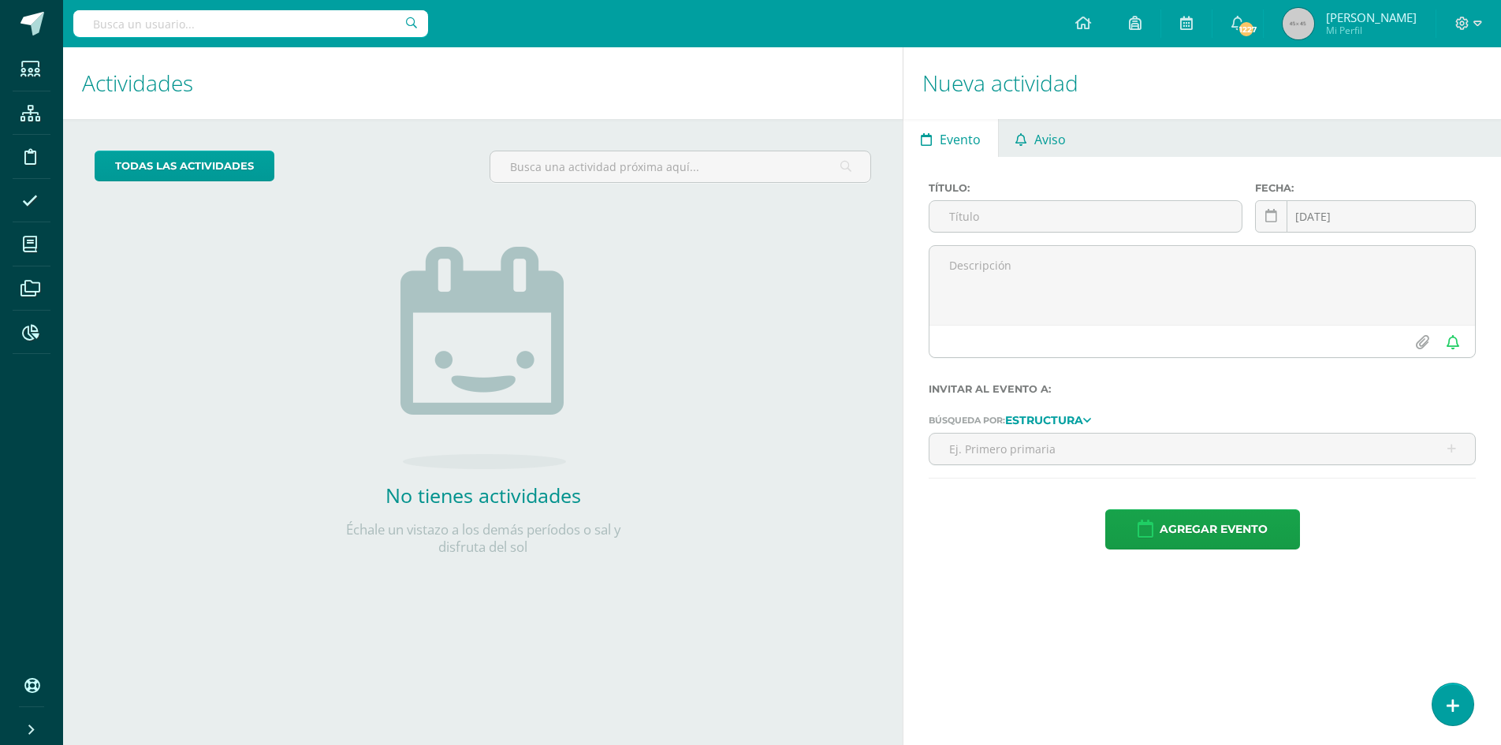
click at [1063, 145] on span "Aviso" at bounding box center [1050, 140] width 32 height 38
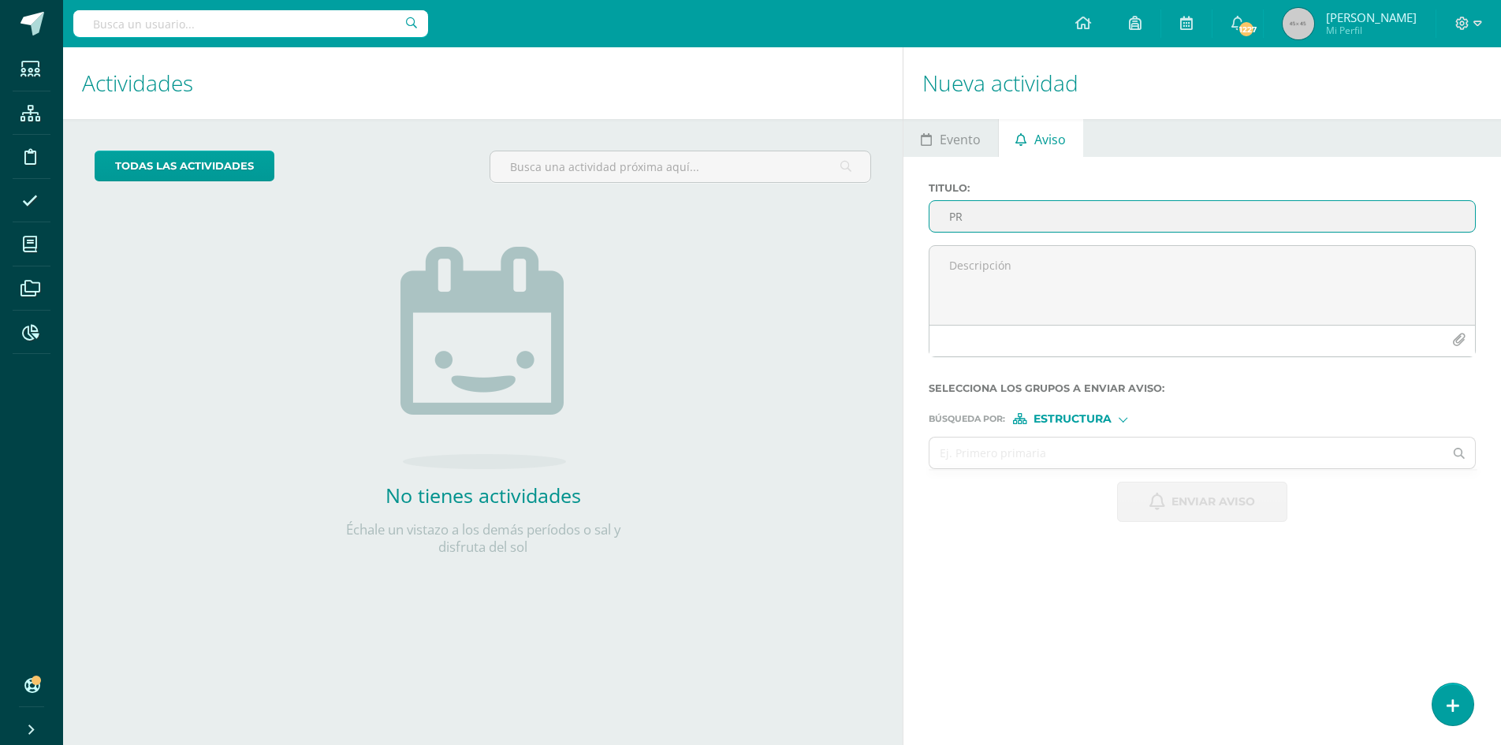
type input "P"
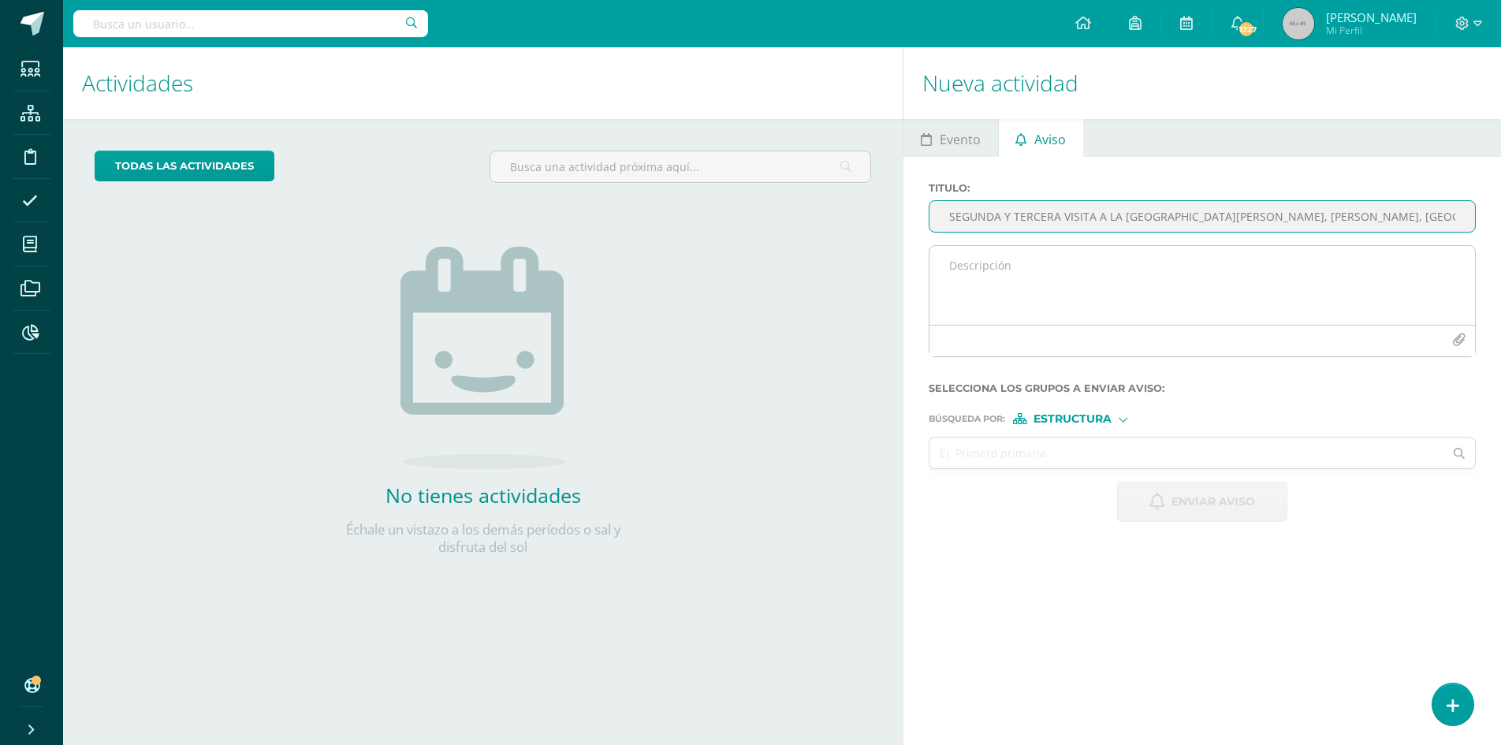
type input "SEGUNDA Y TERCERA VISITA A LA [GEOGRAPHIC_DATA][PERSON_NAME], [PERSON_NAME], [G…"
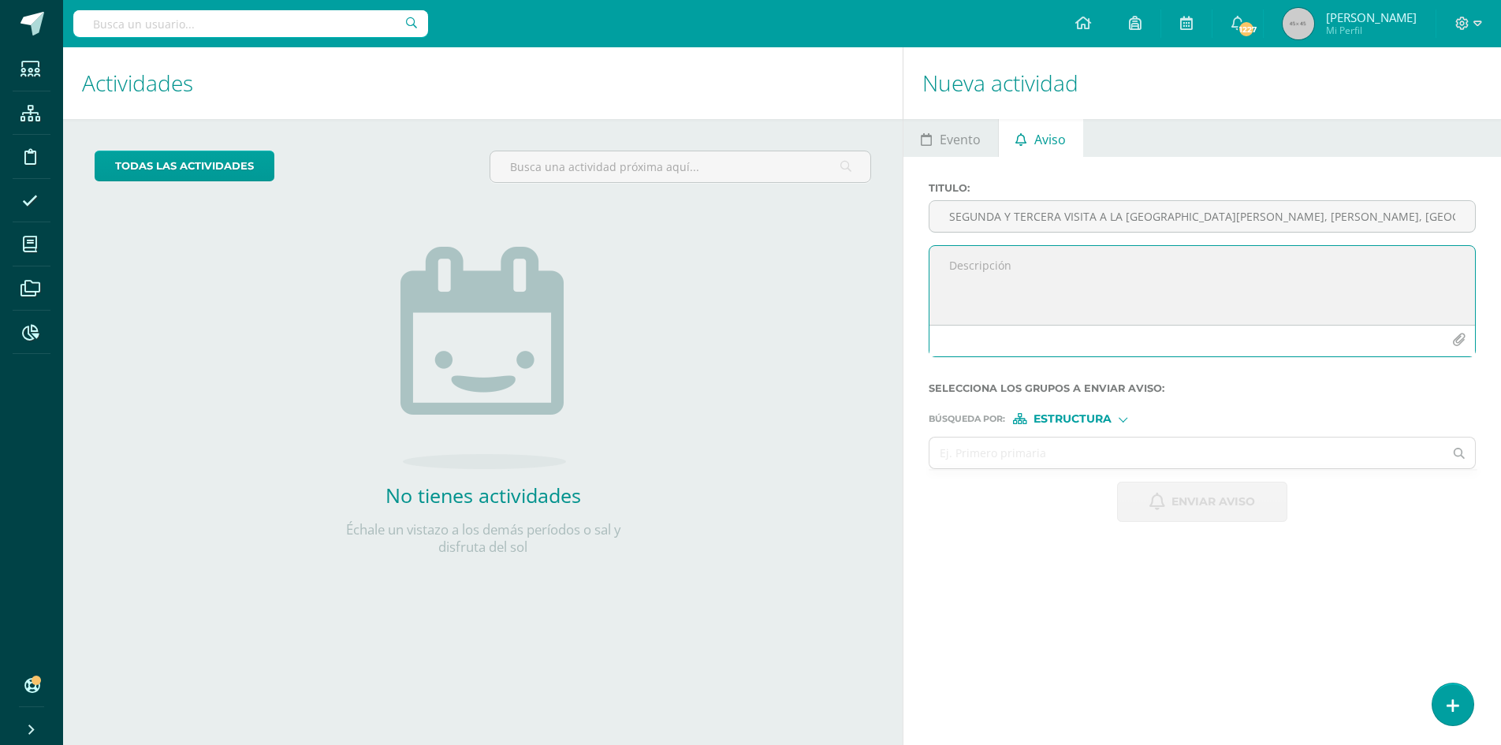
click at [1003, 263] on textarea at bounding box center [1201, 285] width 545 height 79
type textarea "b"
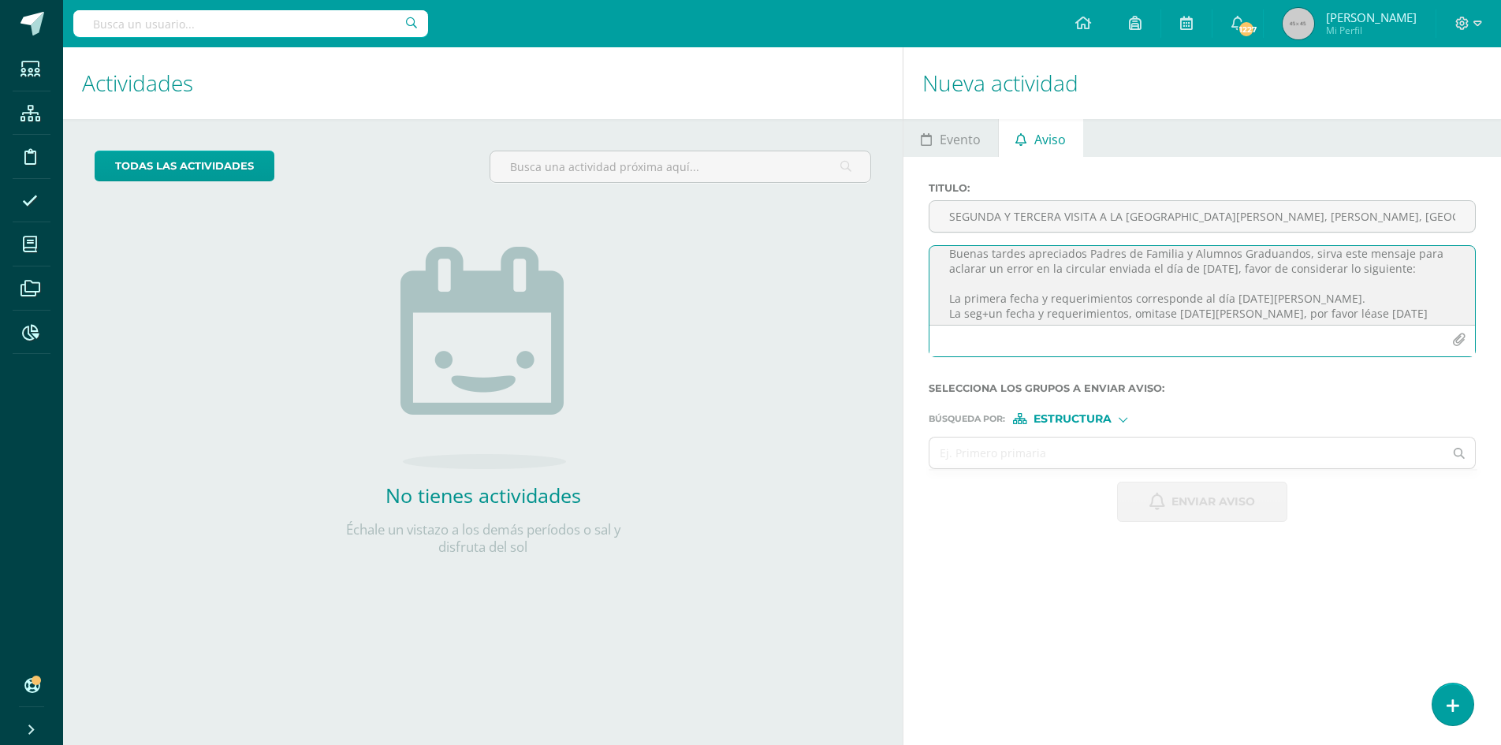
scroll to position [32, 0]
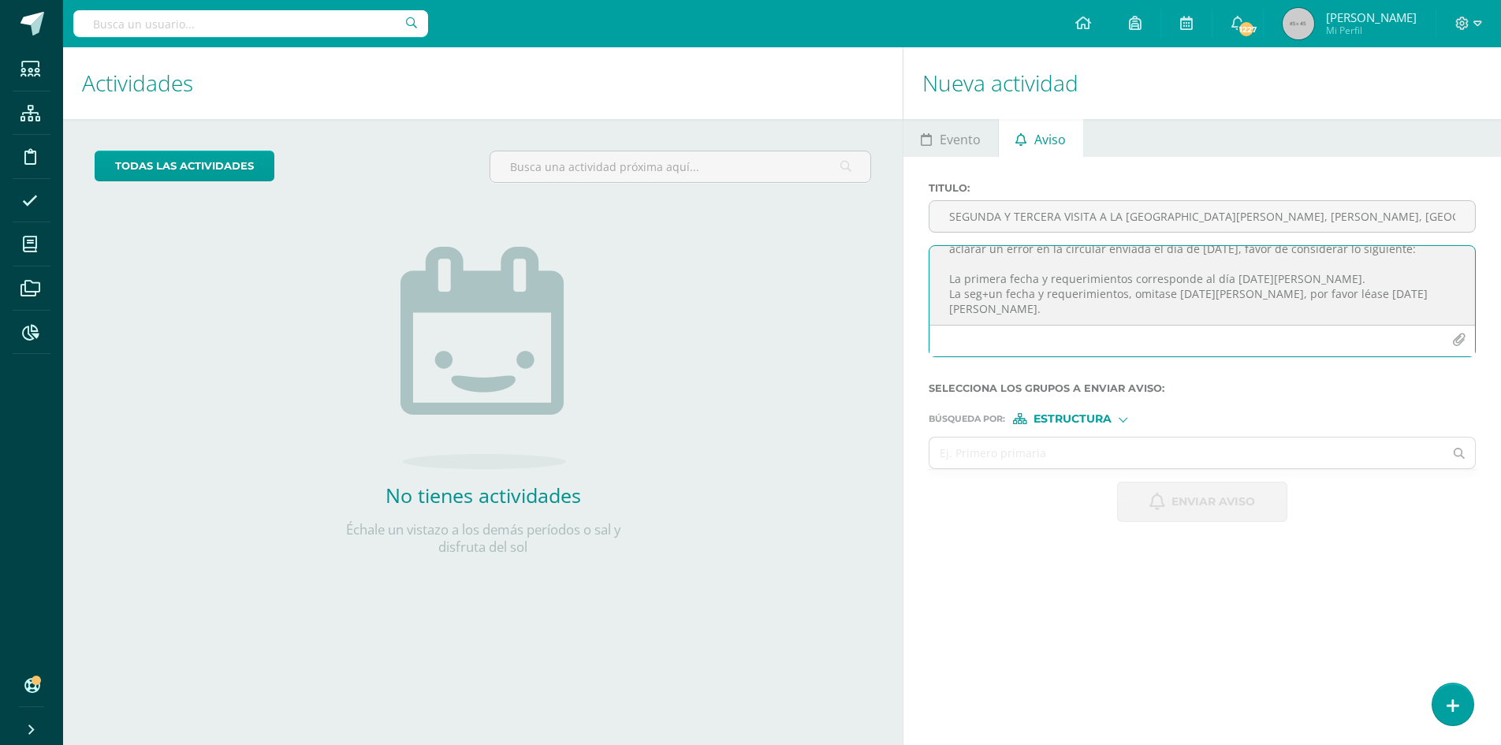
drag, startPoint x: 1467, startPoint y: 275, endPoint x: 1003, endPoint y: 294, distance: 463.9
click at [1003, 292] on textarea "Buenas tardes apreciados Padres de Familia y Alumnos Graduandos, sirva este men…" at bounding box center [1201, 285] width 545 height 79
click at [1185, 296] on textarea "Buenas tardes apreciados Padres de Familia y Alumnos Graduandos, sirva este men…" at bounding box center [1201, 285] width 545 height 79
click at [1309, 294] on textarea "Buenas tardes apreciados Padres de Familia y Alumnos Graduandos, sirva este men…" at bounding box center [1201, 285] width 545 height 79
drag, startPoint x: 1369, startPoint y: 296, endPoint x: 1394, endPoint y: 311, distance: 29.3
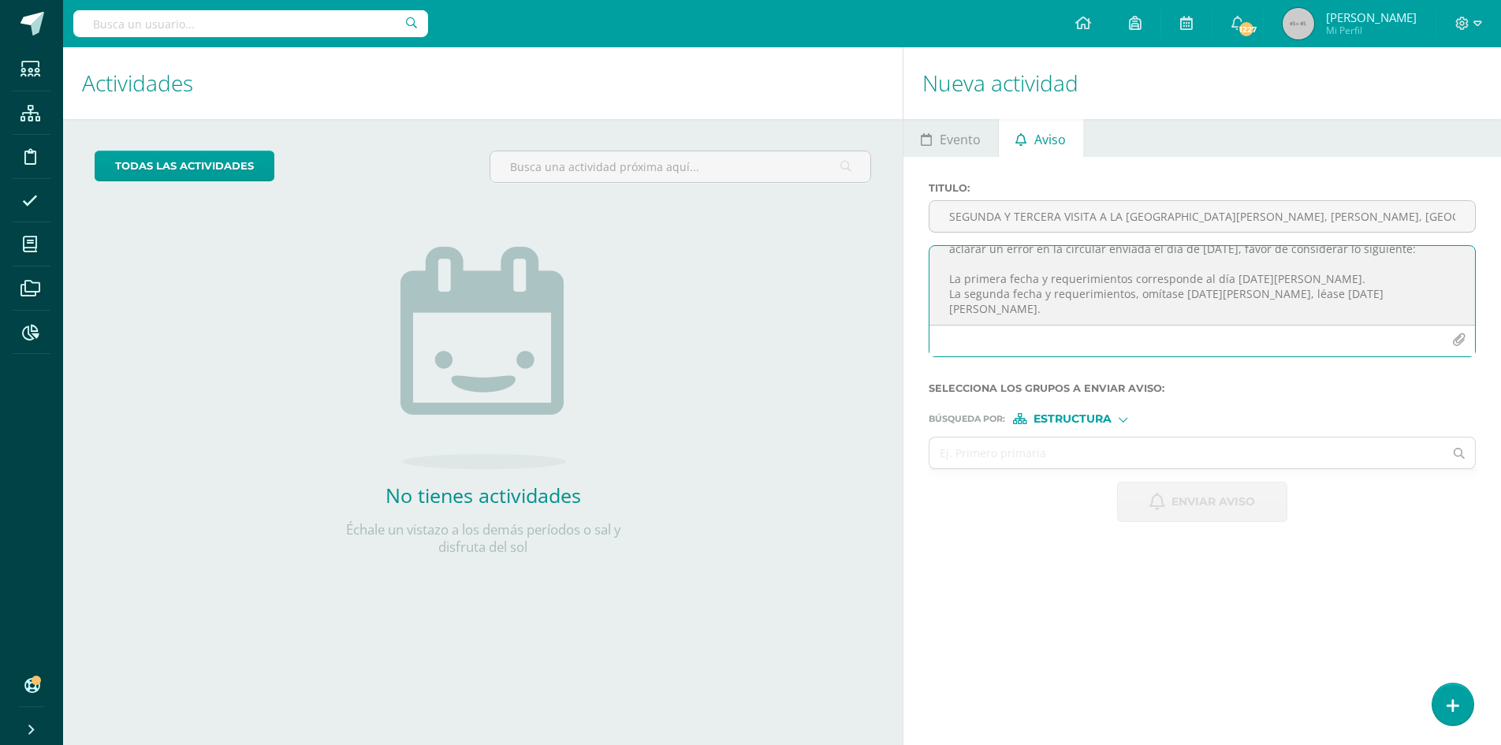
click at [1376, 296] on textarea "Buenas tardes apreciados Padres de Familia y Alumnos Graduandos, sirva este men…" at bounding box center [1201, 285] width 545 height 79
type textarea "Buenas tardes apreciados Padres de Familia y Alumnos Graduandos, sirva este men…"
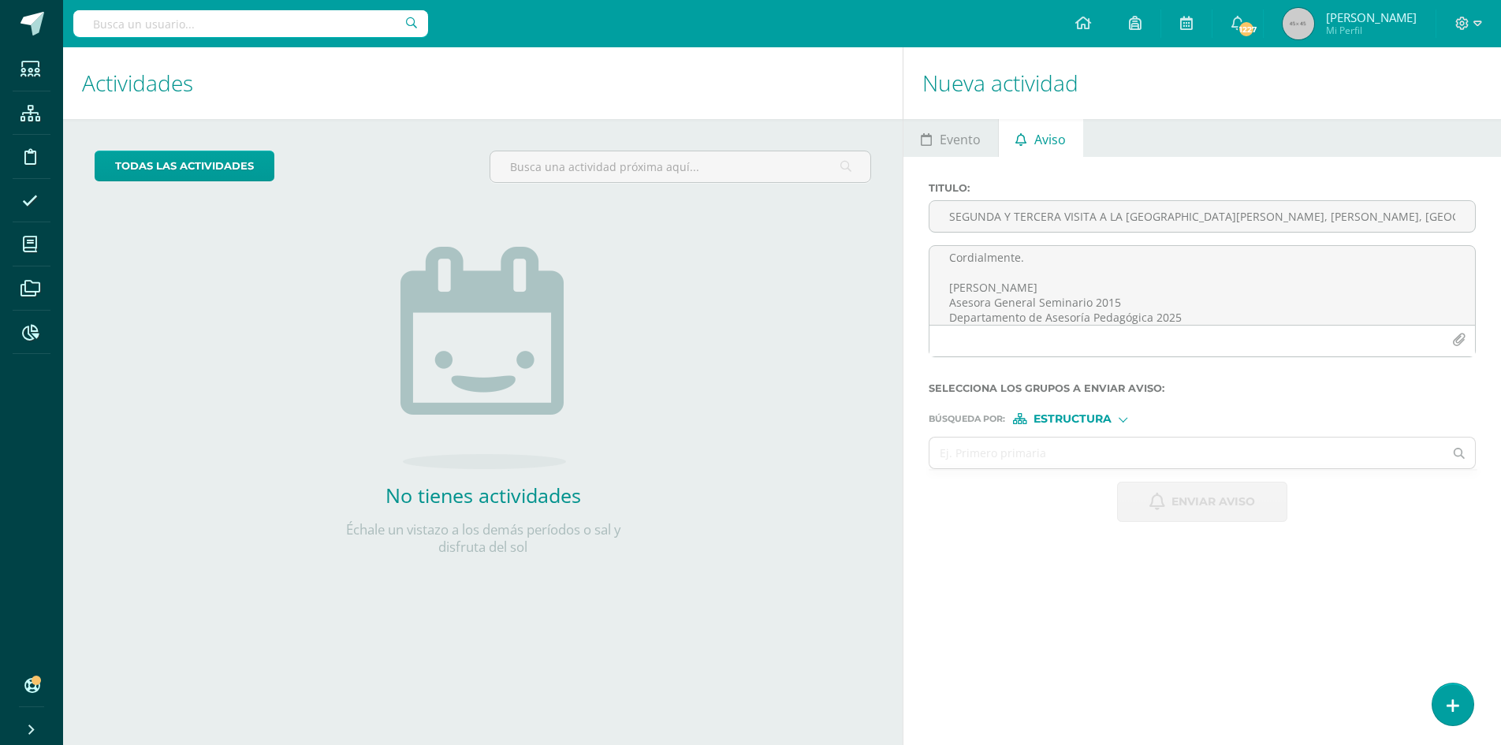
click at [1071, 420] on span "Estructura" at bounding box center [1072, 419] width 78 height 9
click at [1076, 460] on span "Persona" at bounding box center [1078, 460] width 57 height 9
click at [1037, 462] on input "text" at bounding box center [1186, 453] width 514 height 31
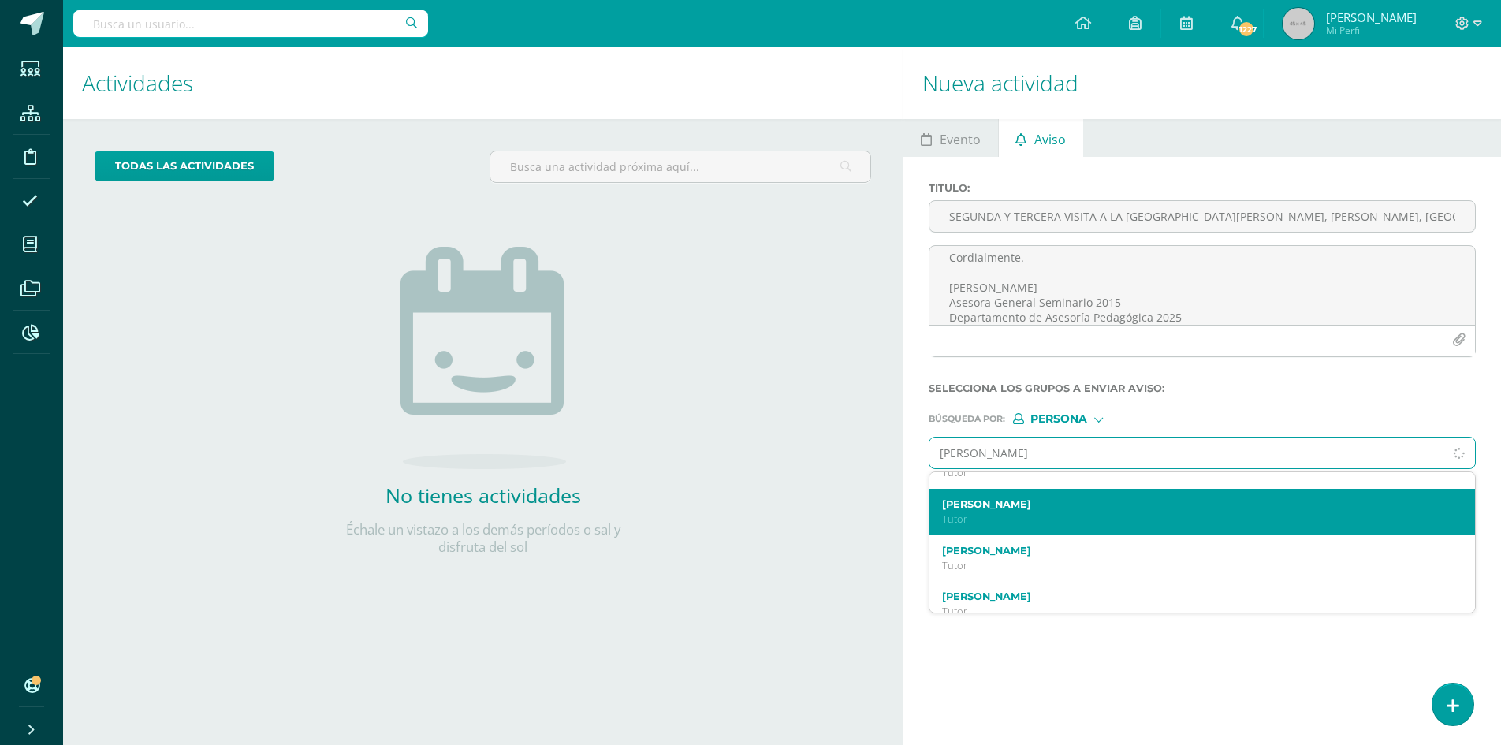
scroll to position [599, 0]
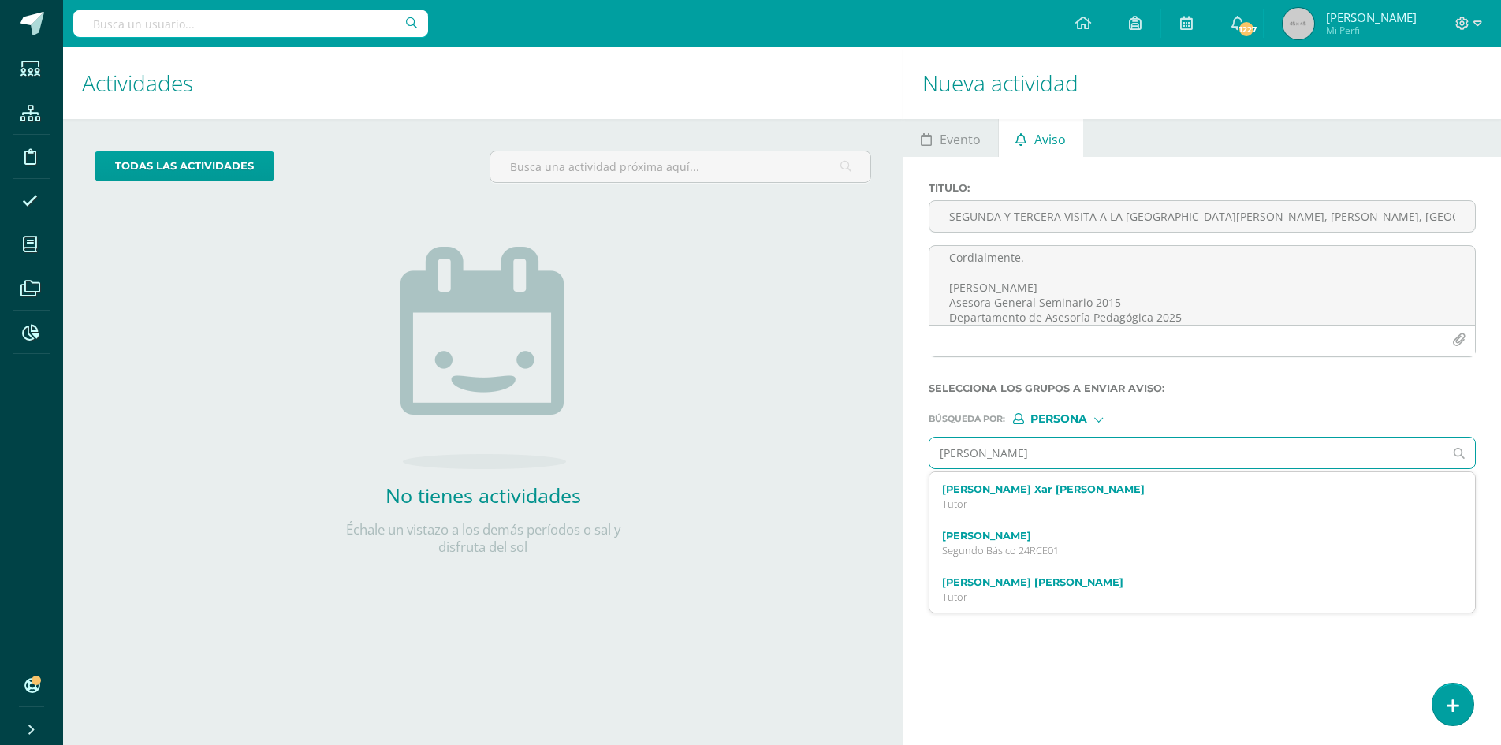
type input "[PERSON_NAME]"
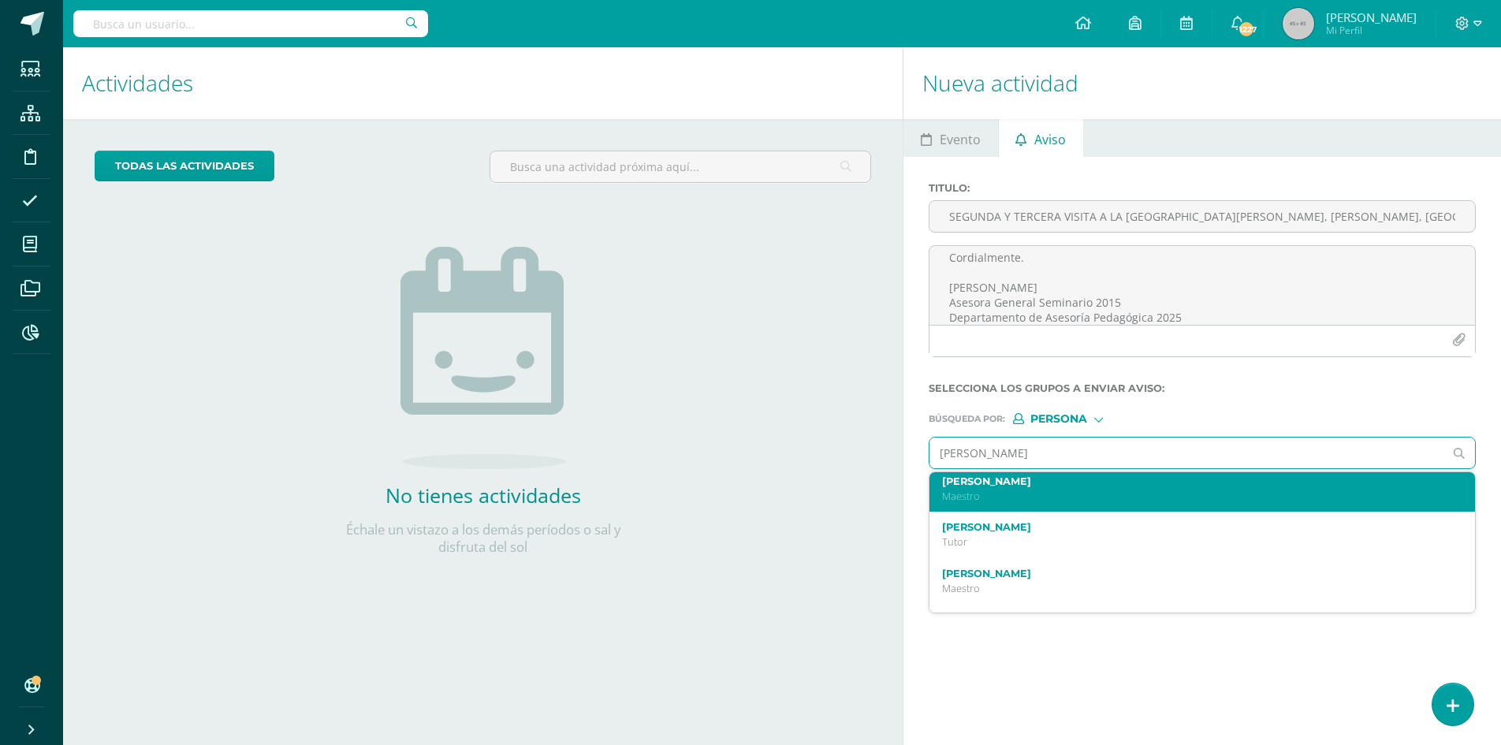
scroll to position [0, 0]
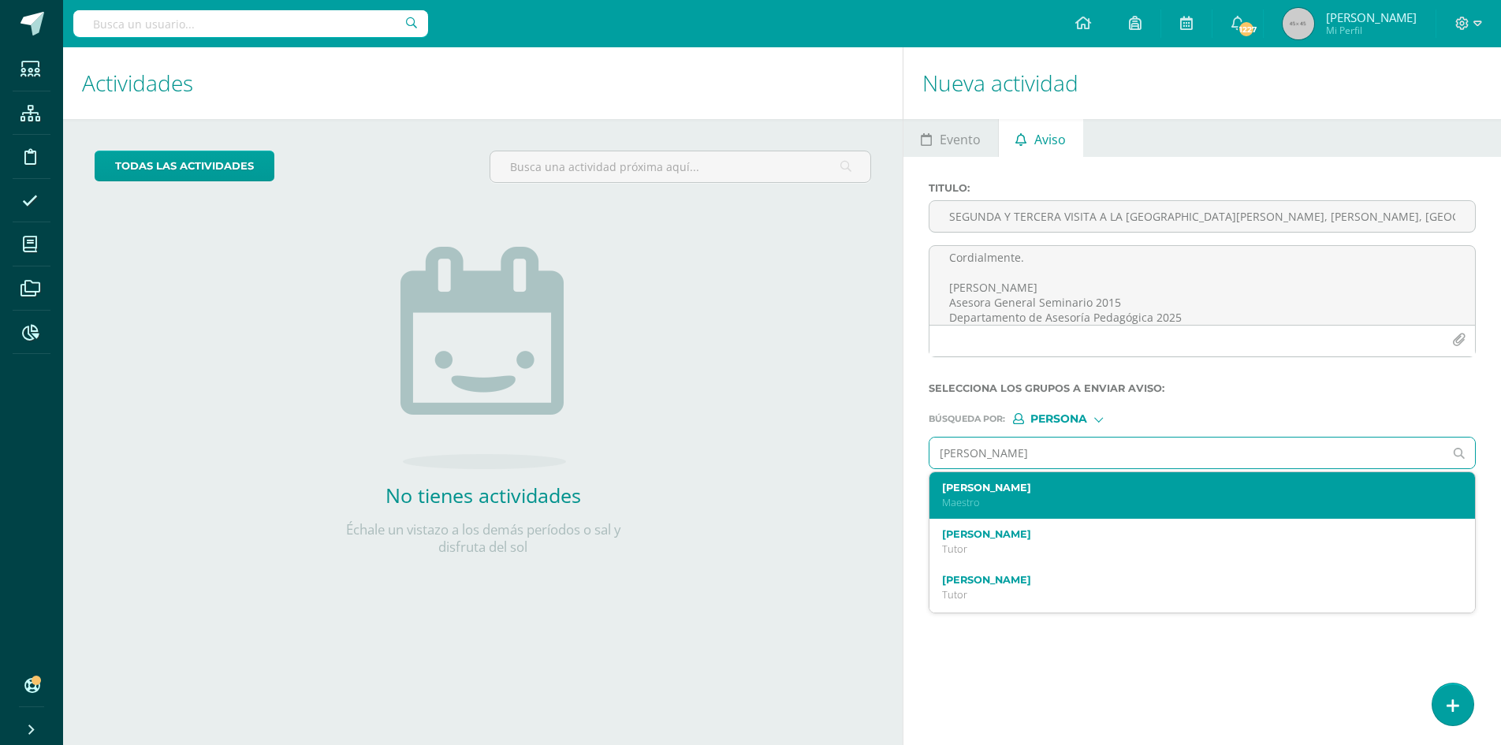
click at [1007, 497] on p "Maestro" at bounding box center [1190, 502] width 497 height 13
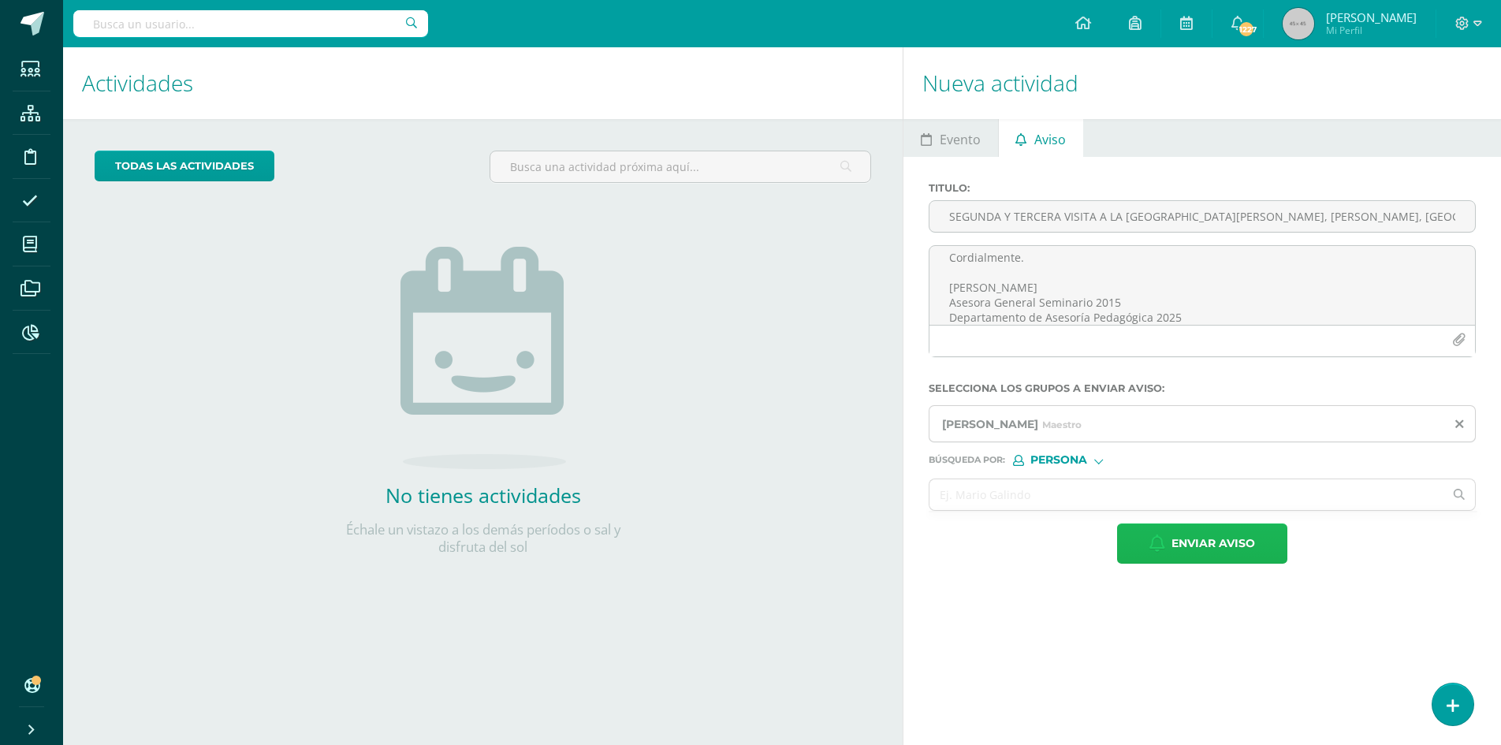
click at [1214, 542] on span "Enviar aviso" at bounding box center [1213, 543] width 84 height 39
